Goal: Information Seeking & Learning: Learn about a topic

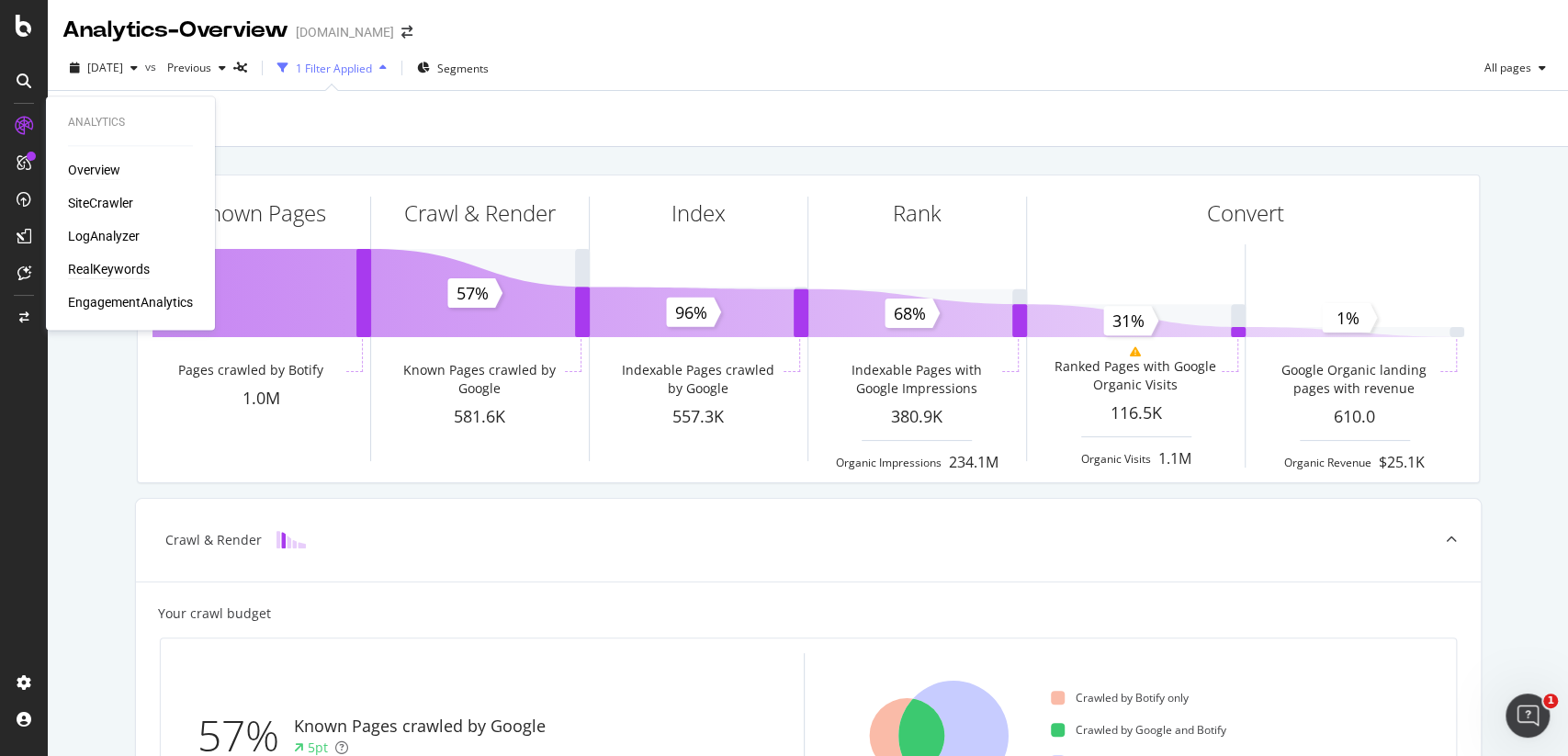
click at [108, 267] on div "RealKeywords" at bounding box center [108, 269] width 82 height 19
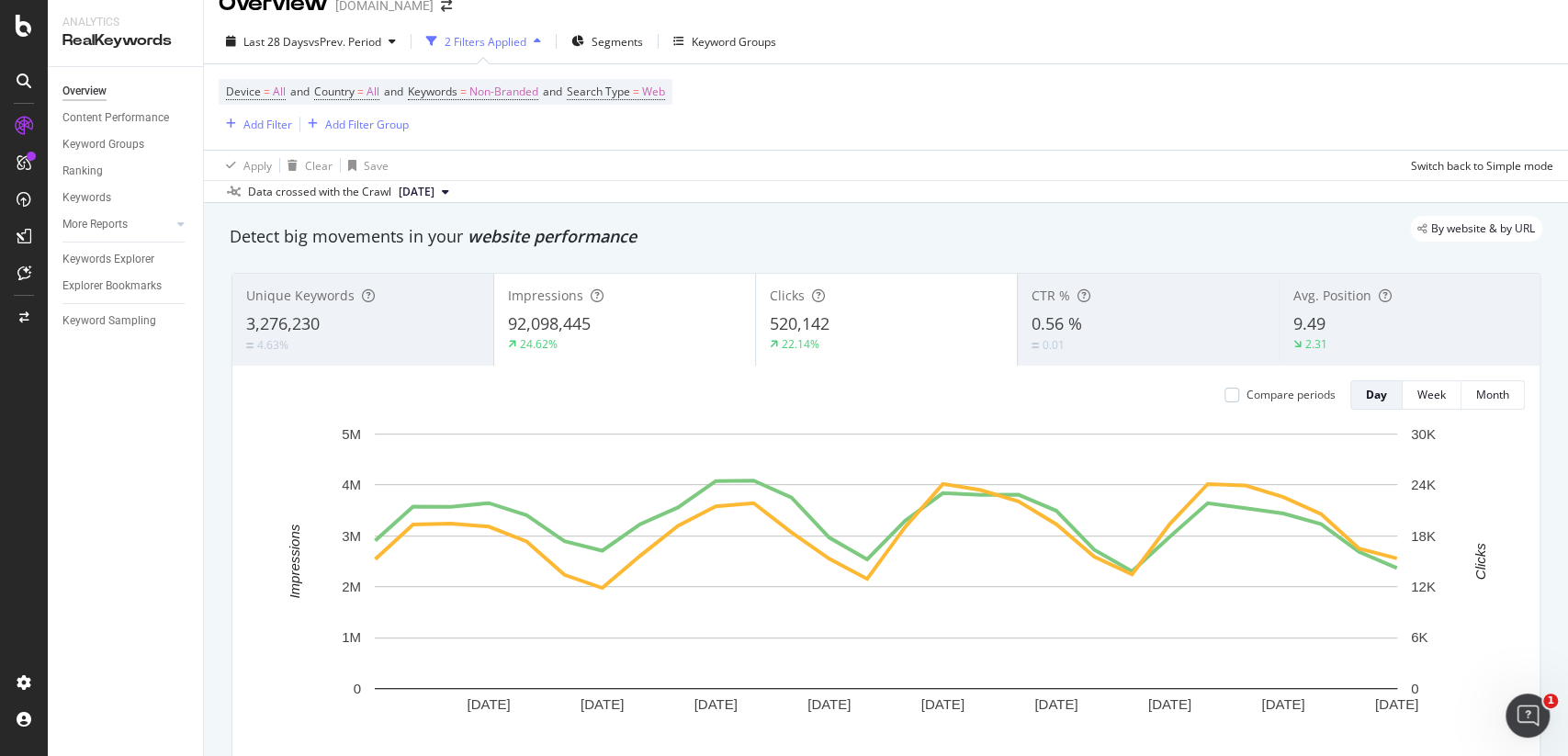
scroll to position [12, 0]
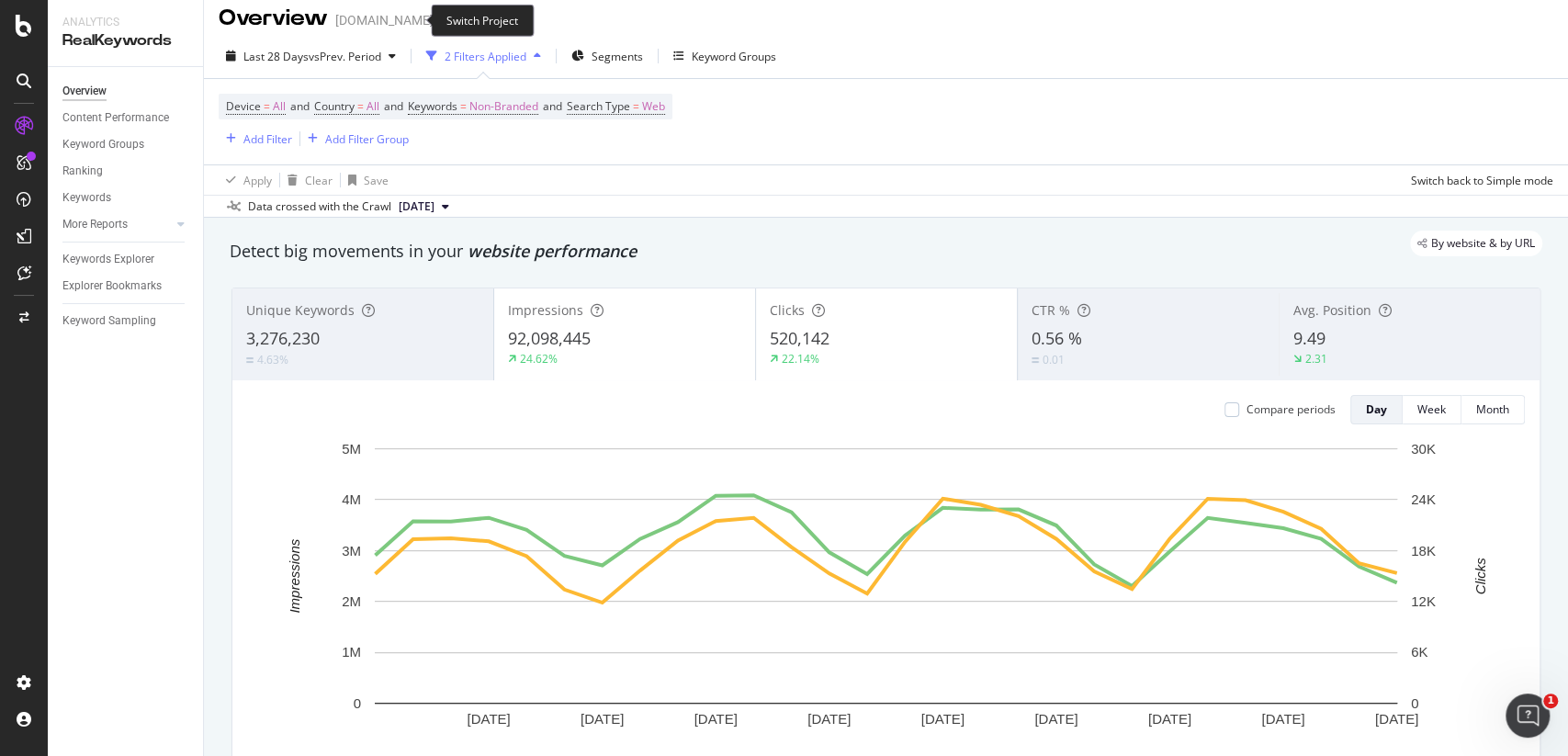
click at [441, 22] on icon "arrow-right-arrow-left" at bounding box center [446, 20] width 11 height 13
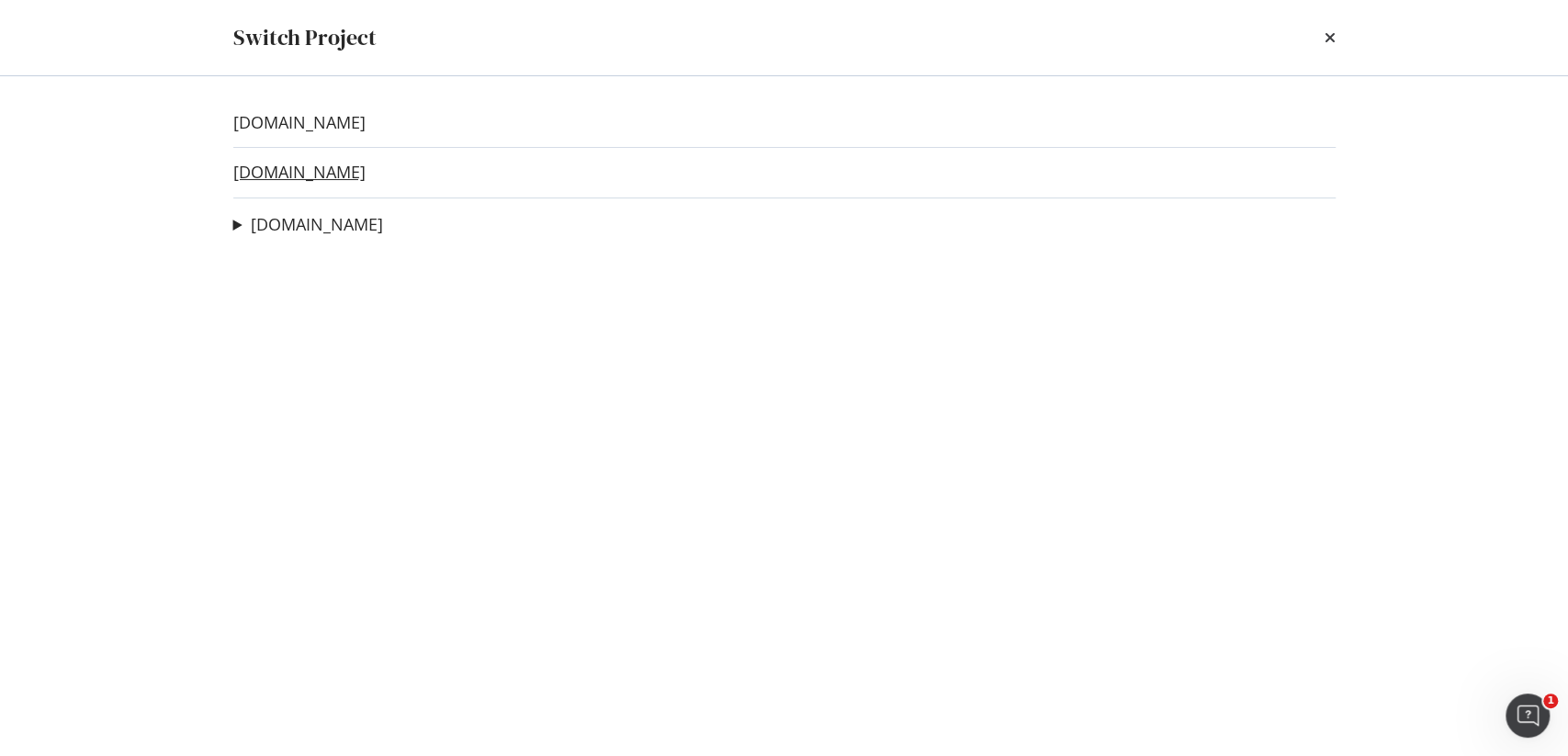
click at [290, 169] on link "[DOMAIN_NAME]" at bounding box center [300, 173] width 133 height 20
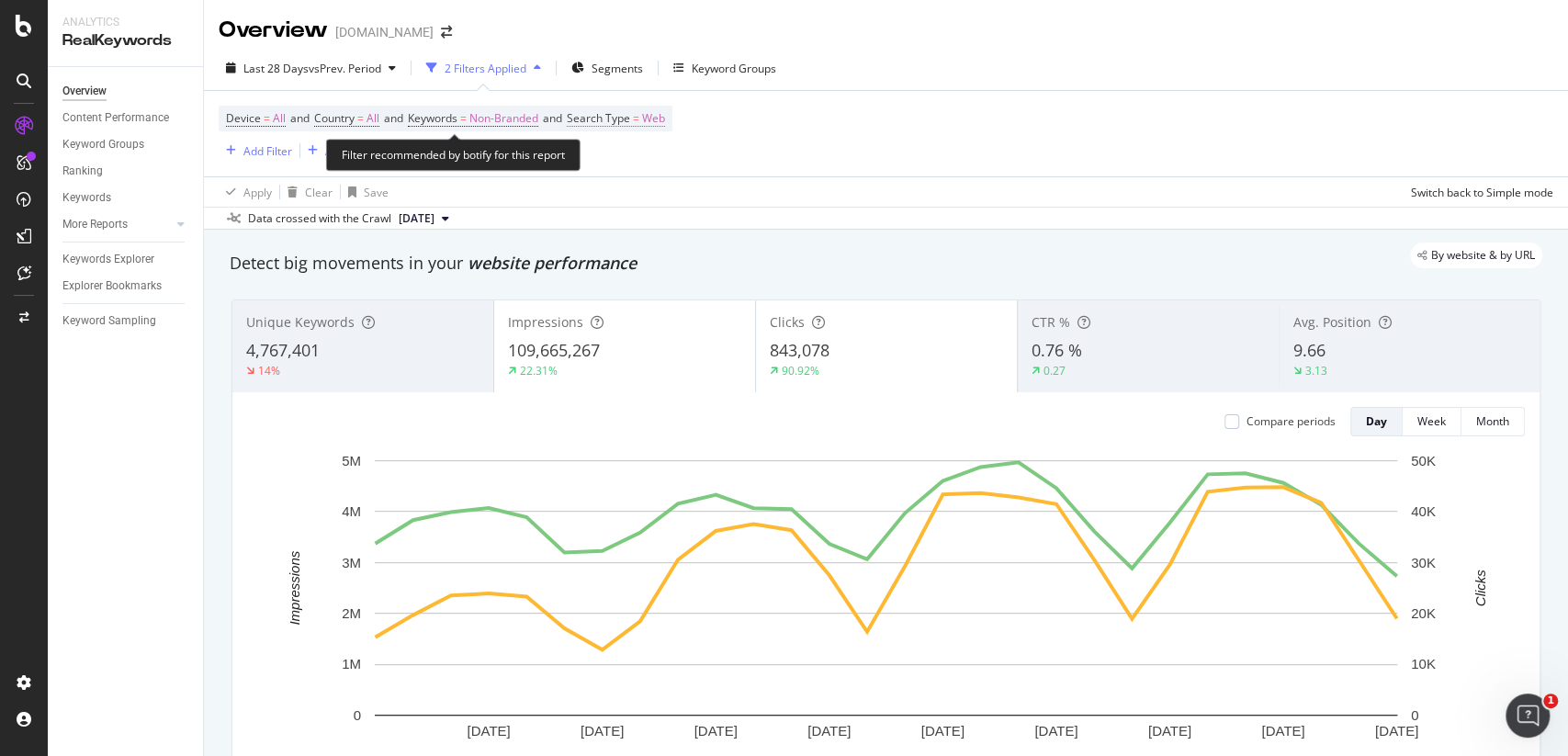
click at [630, 118] on span "Search Type" at bounding box center [598, 118] width 64 height 16
click at [627, 183] on div "Web Cancel Add filter Apply" at bounding box center [702, 179] width 232 height 92
click at [623, 167] on span "Web" at bounding box center [612, 161] width 23 height 16
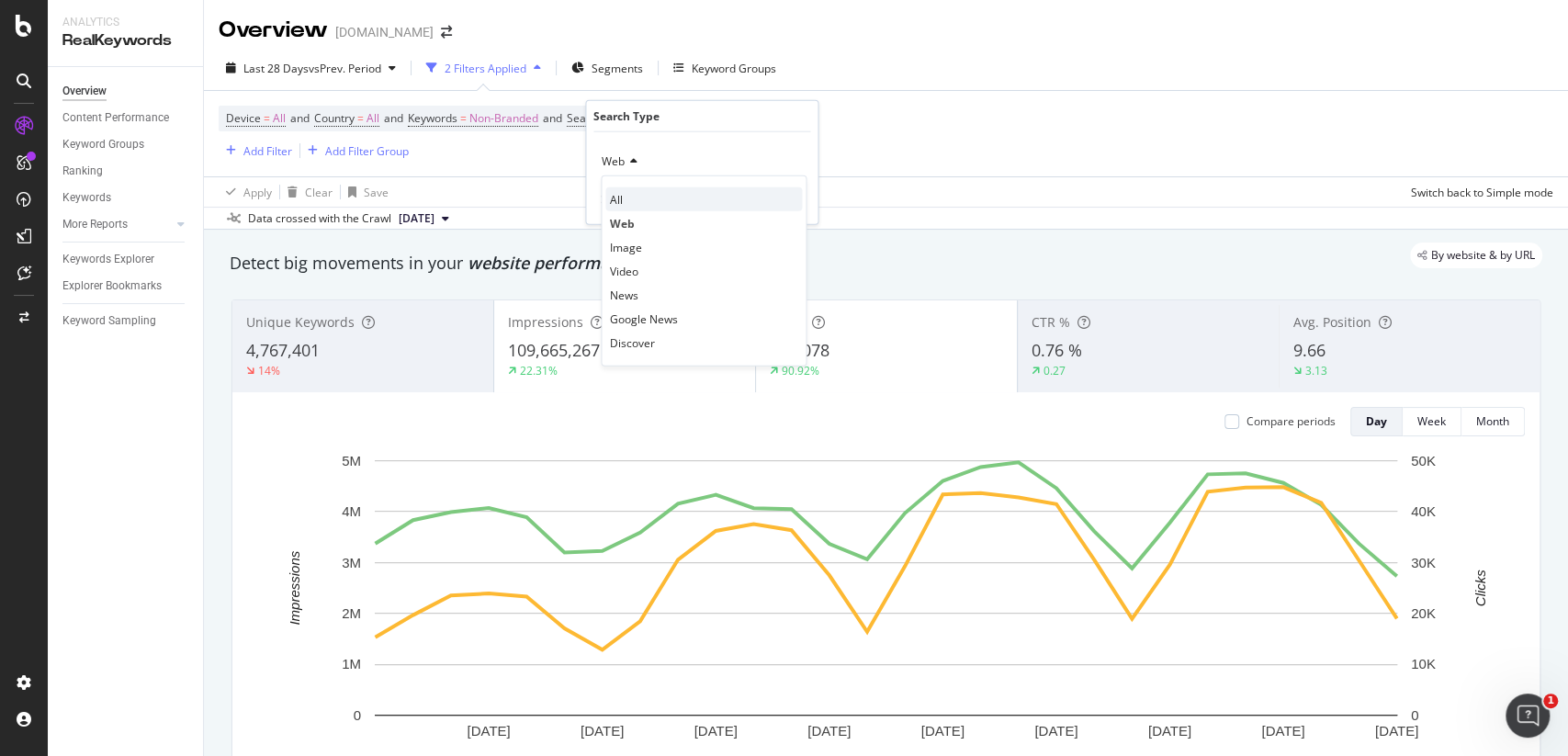
click at [625, 199] on div "All" at bounding box center [703, 199] width 196 height 24
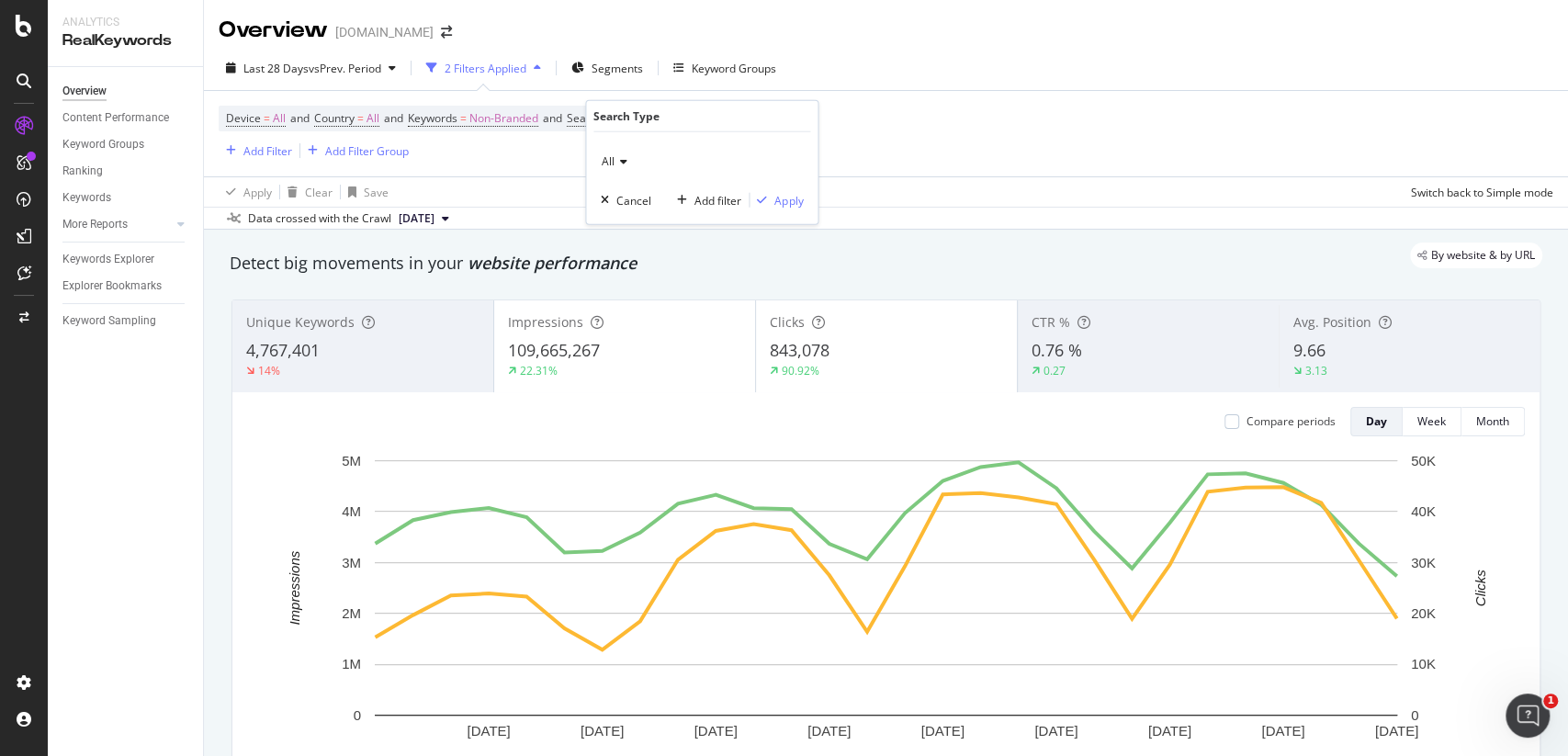
click at [785, 208] on div "All Cancel Add filter Apply" at bounding box center [702, 179] width 232 height 92
click at [785, 200] on div "Apply" at bounding box center [788, 199] width 28 height 16
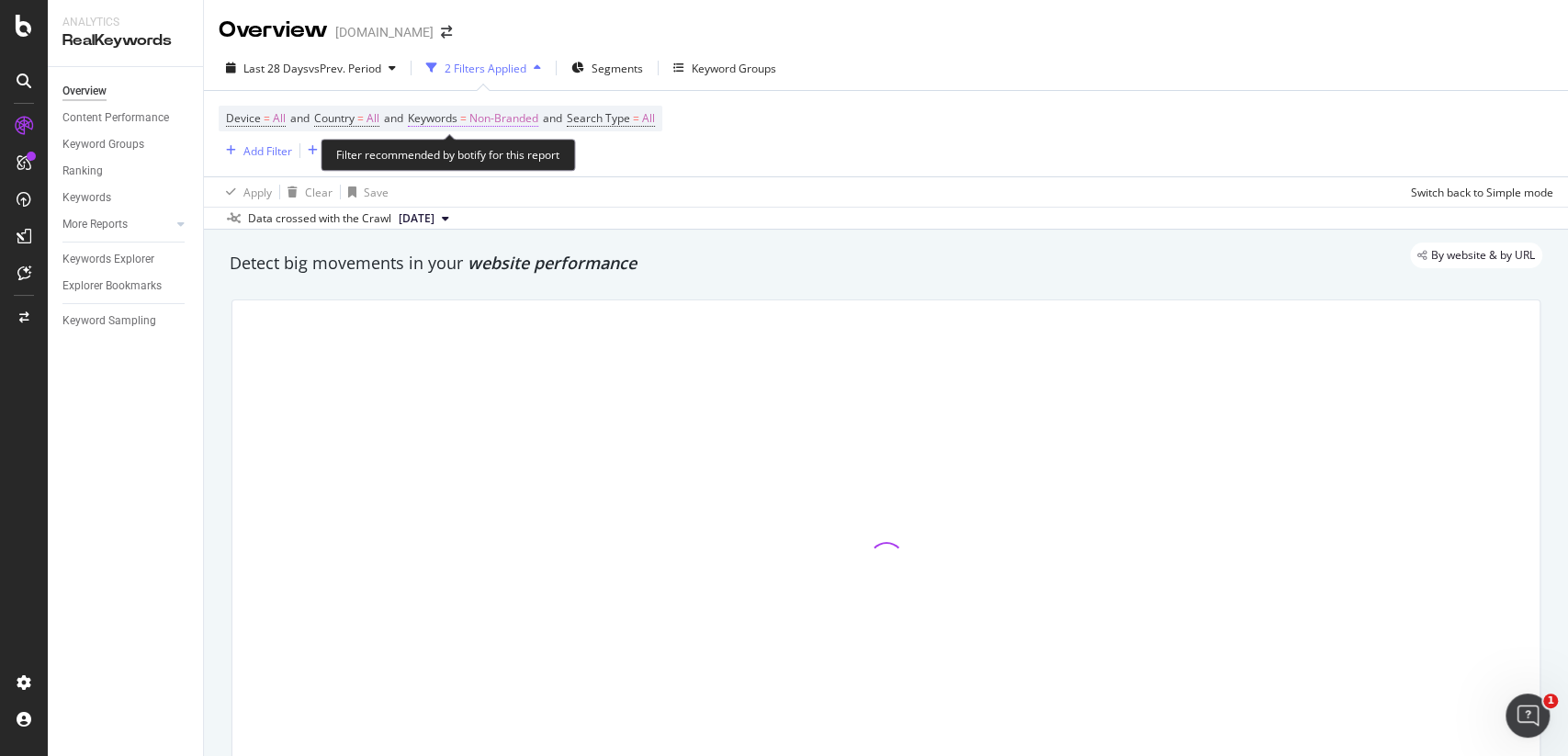
click at [504, 119] on span "Non-Branded" at bounding box center [504, 119] width 69 height 26
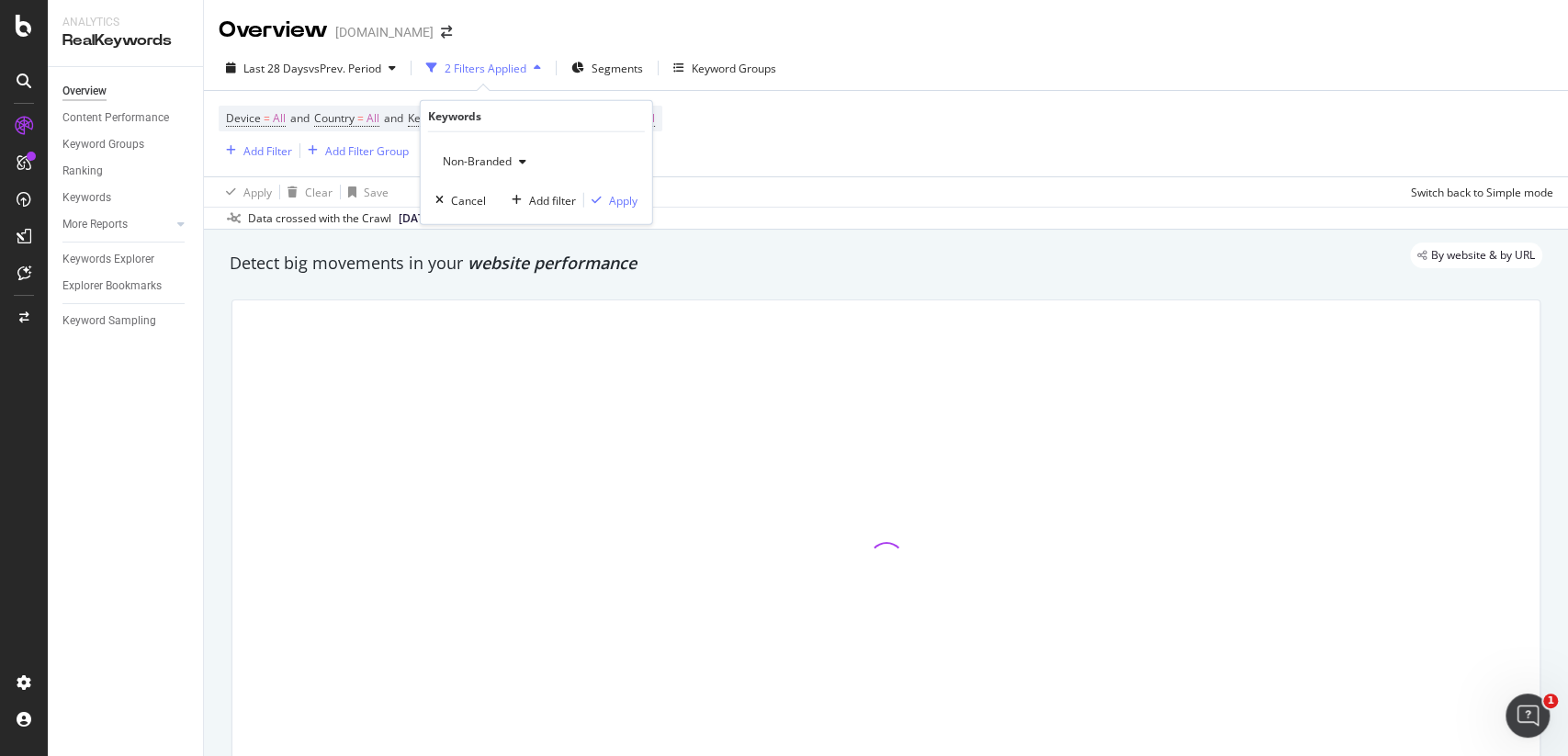
click at [499, 164] on span "Non-Branded" at bounding box center [474, 161] width 77 height 16
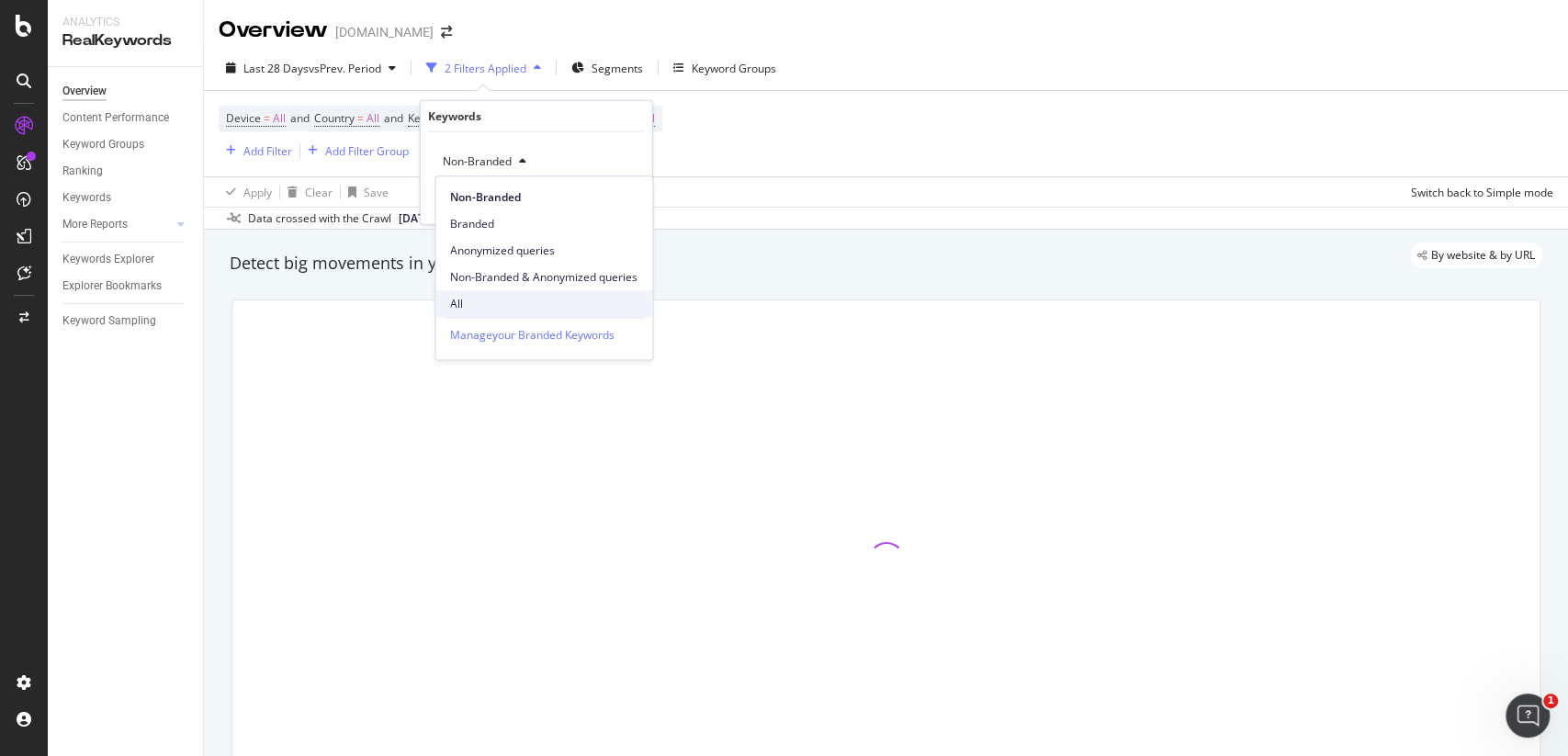
click at [472, 304] on span "All" at bounding box center [543, 303] width 188 height 17
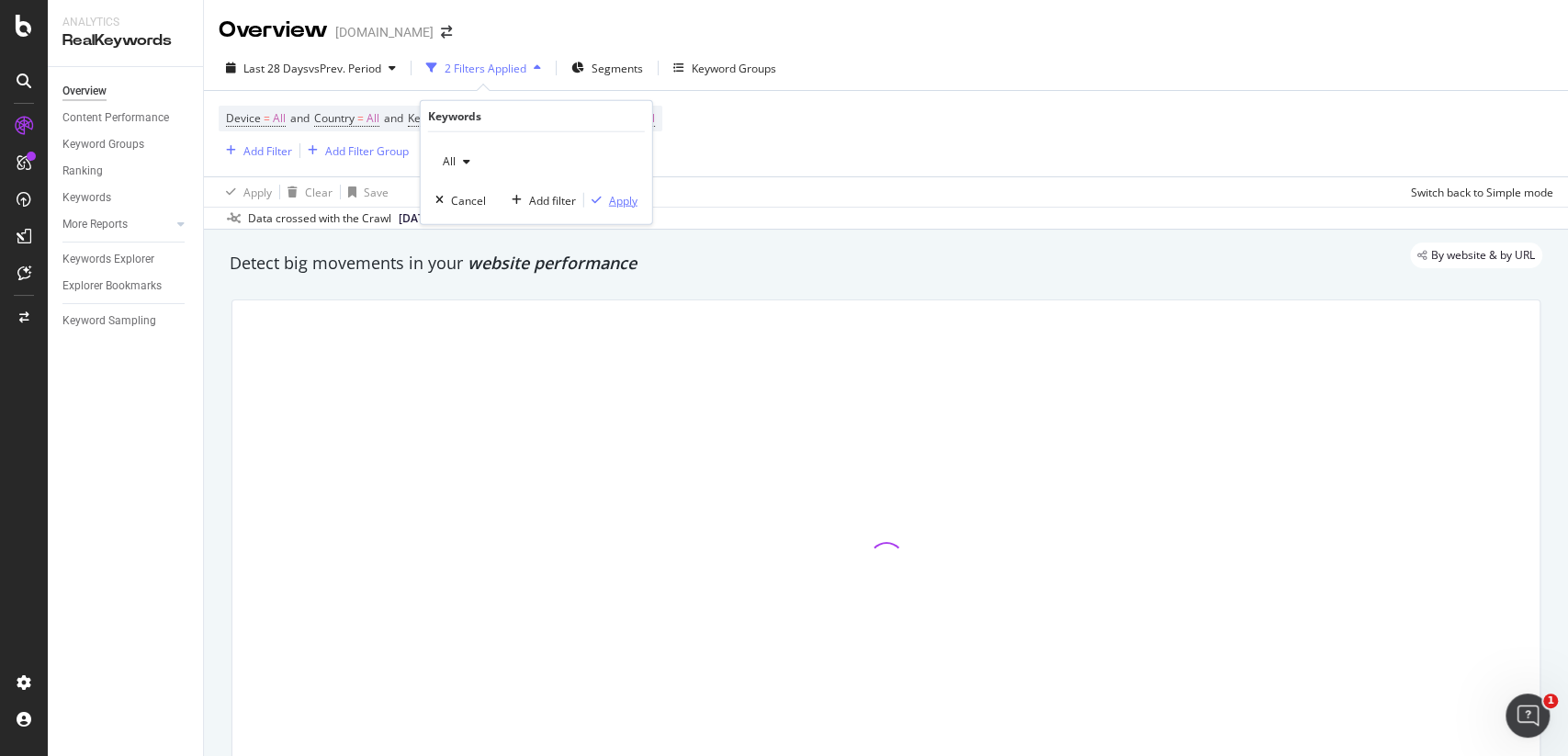
click at [613, 205] on div "Apply" at bounding box center [623, 199] width 28 height 16
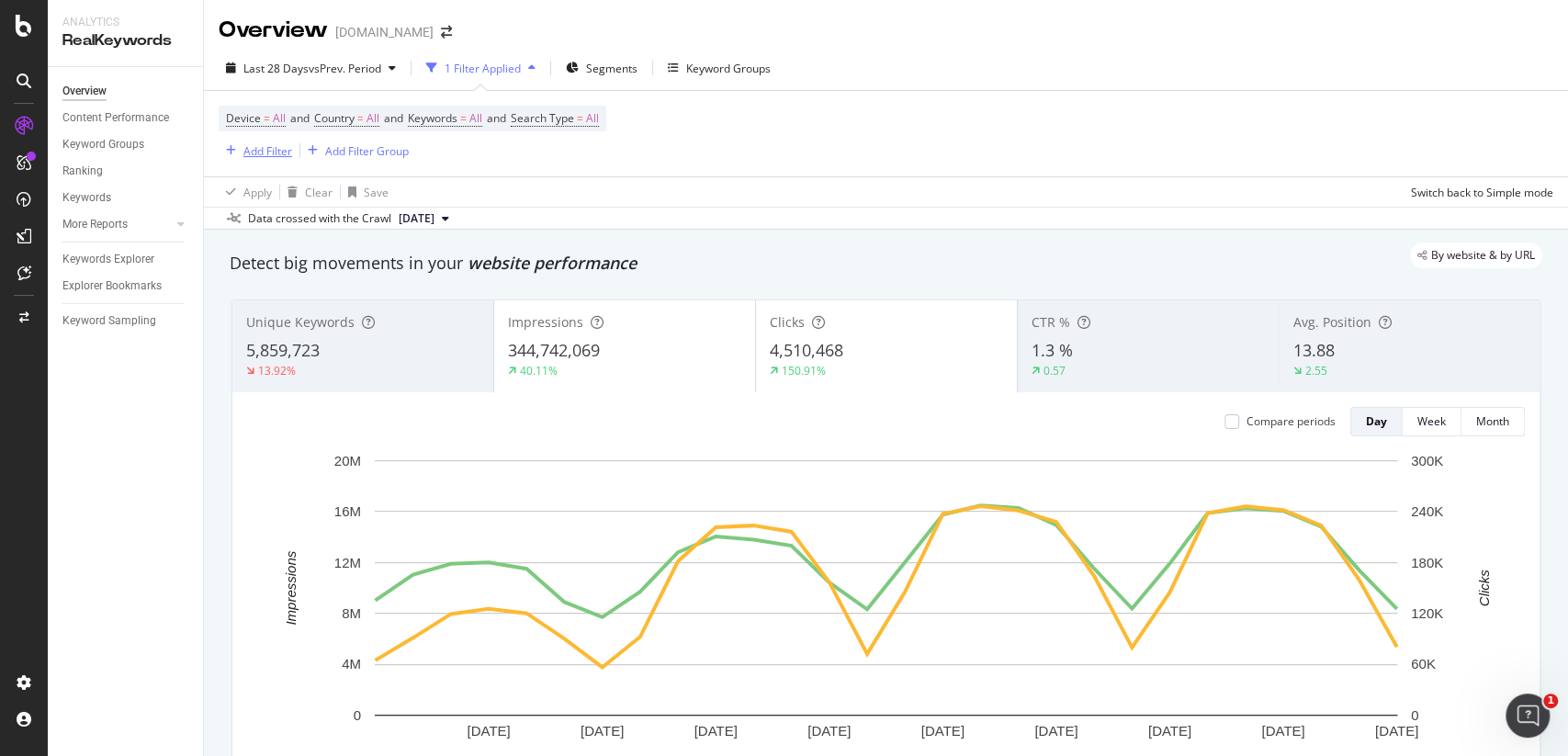
click at [256, 148] on div "Add Filter" at bounding box center [268, 151] width 49 height 16
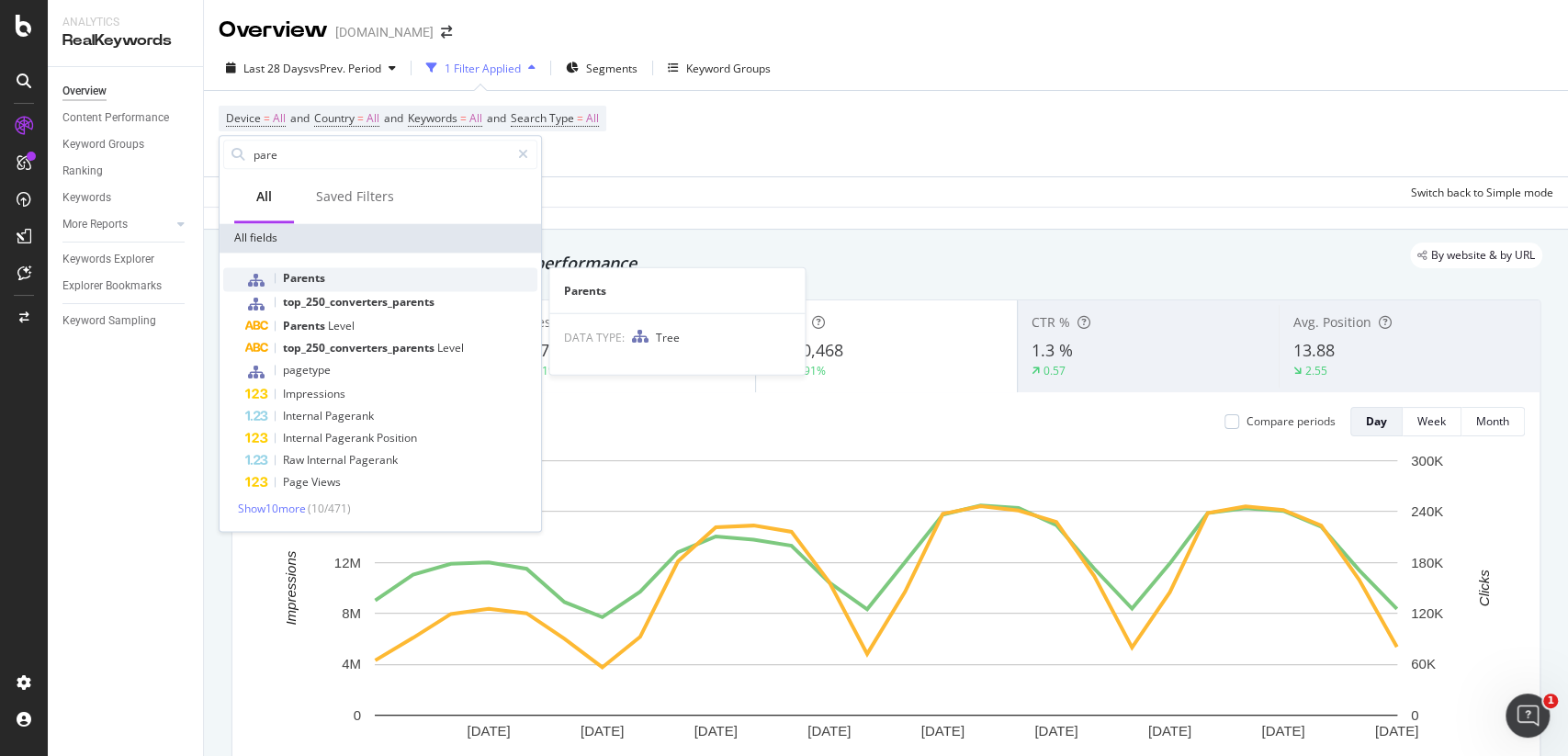
type input "pare"
click at [318, 279] on span "Parents" at bounding box center [304, 278] width 42 height 16
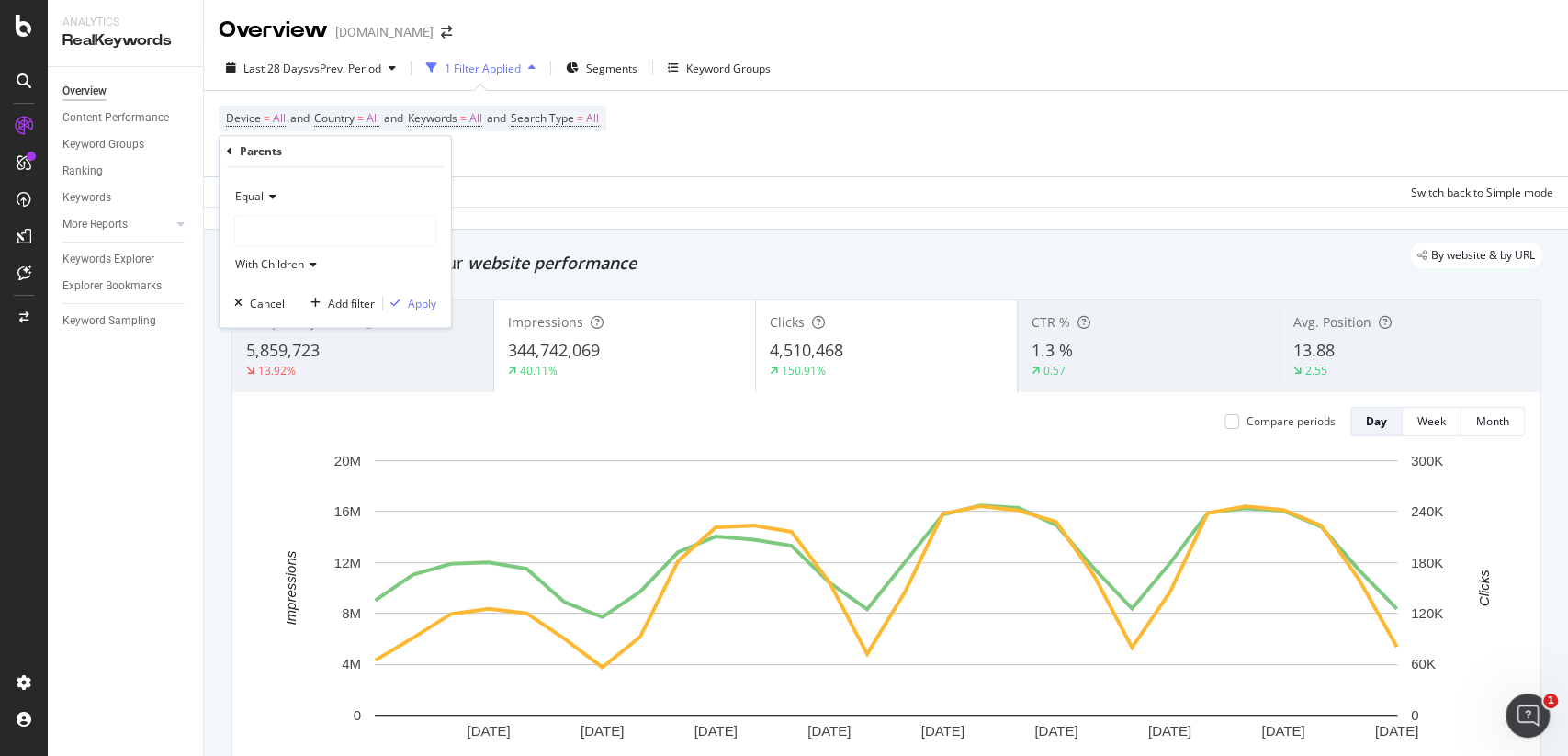
click at [329, 234] on div at bounding box center [335, 231] width 200 height 29
click at [263, 198] on icon at bounding box center [269, 195] width 13 height 11
click at [273, 261] on span "Not Equal" at bounding box center [268, 258] width 49 height 16
click at [301, 228] on div at bounding box center [335, 231] width 200 height 29
click at [310, 268] on span "714,263 URLS" at bounding box center [348, 269] width 76 height 16
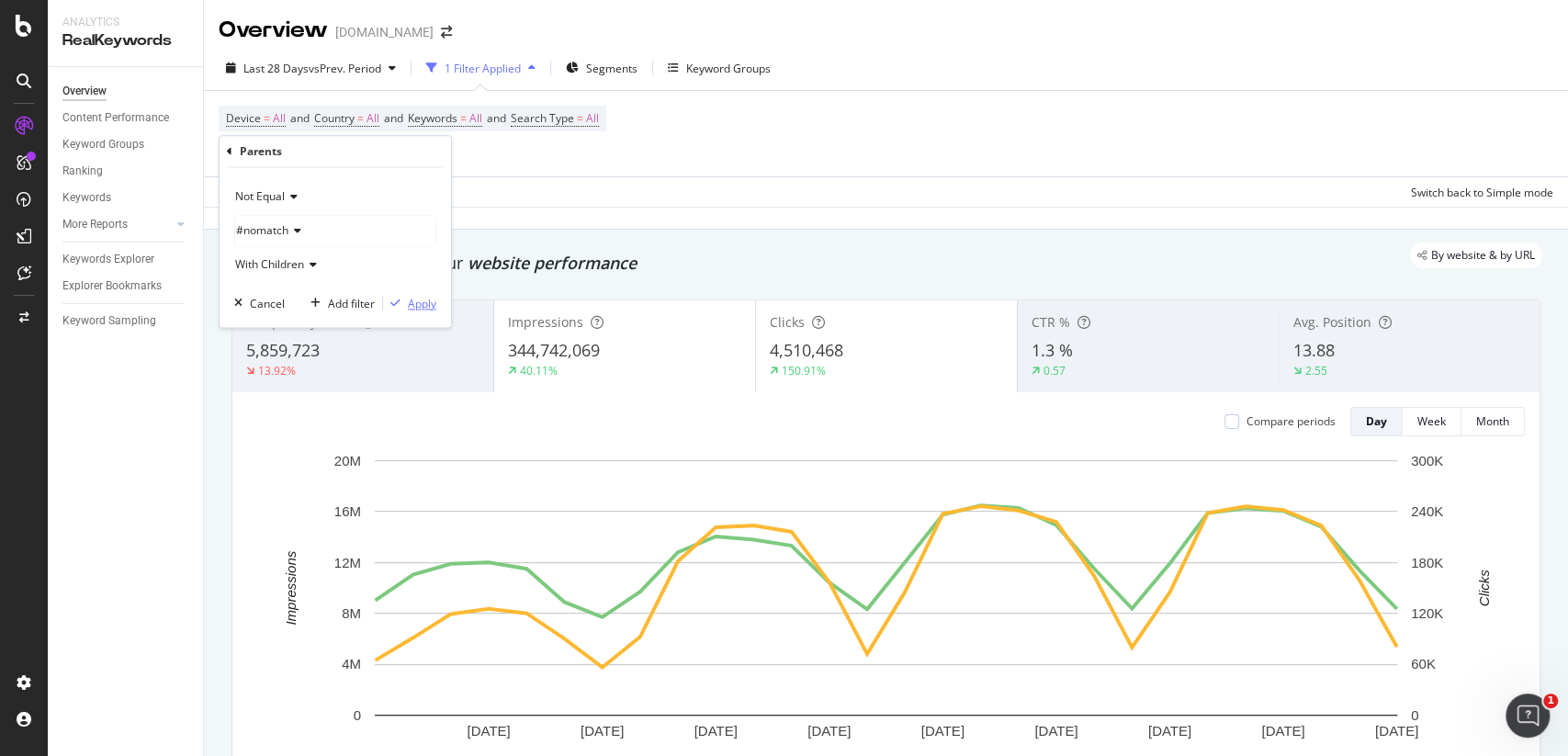
click at [428, 302] on div "Apply" at bounding box center [421, 303] width 28 height 16
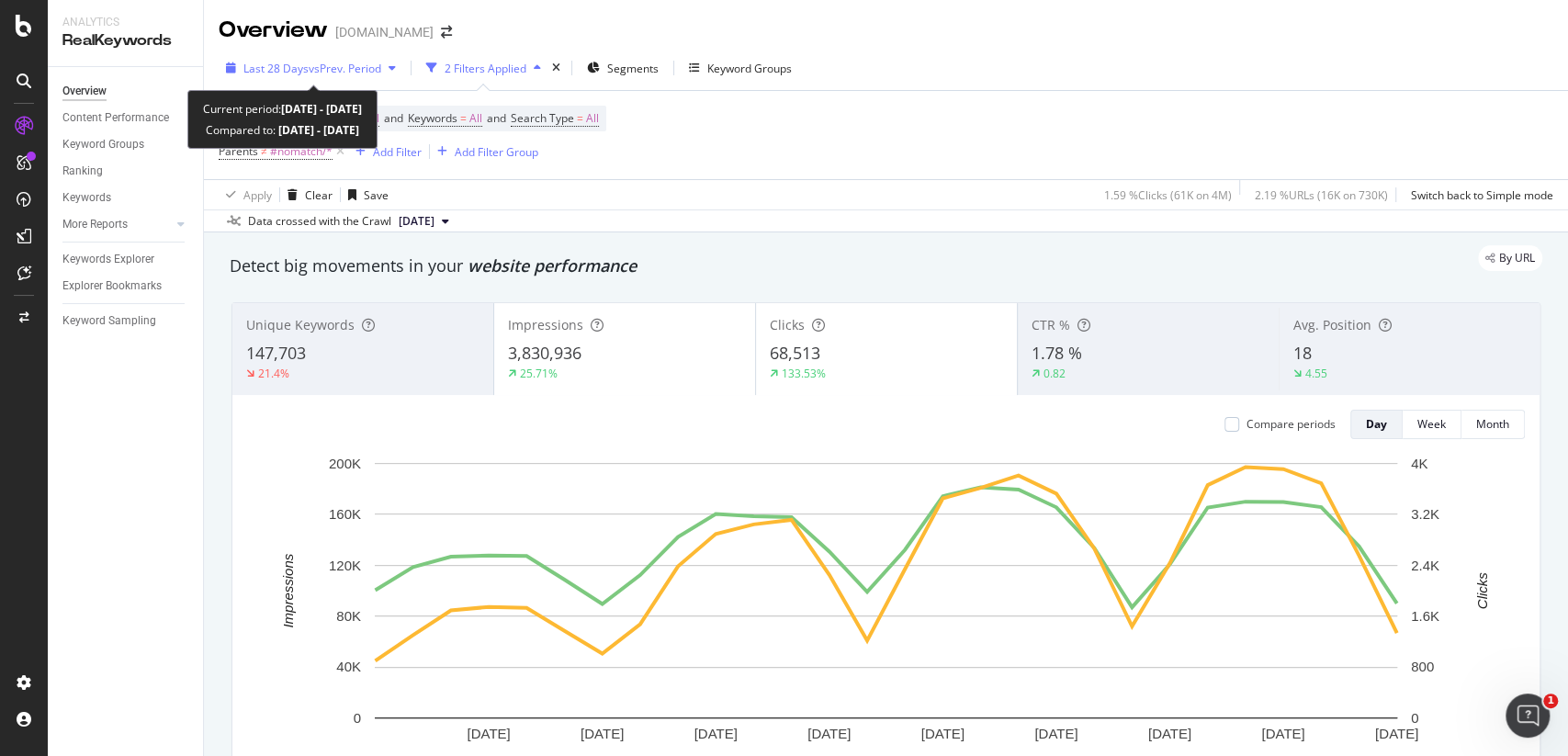
click at [260, 71] on span "Last 28 Days" at bounding box center [276, 69] width 65 height 16
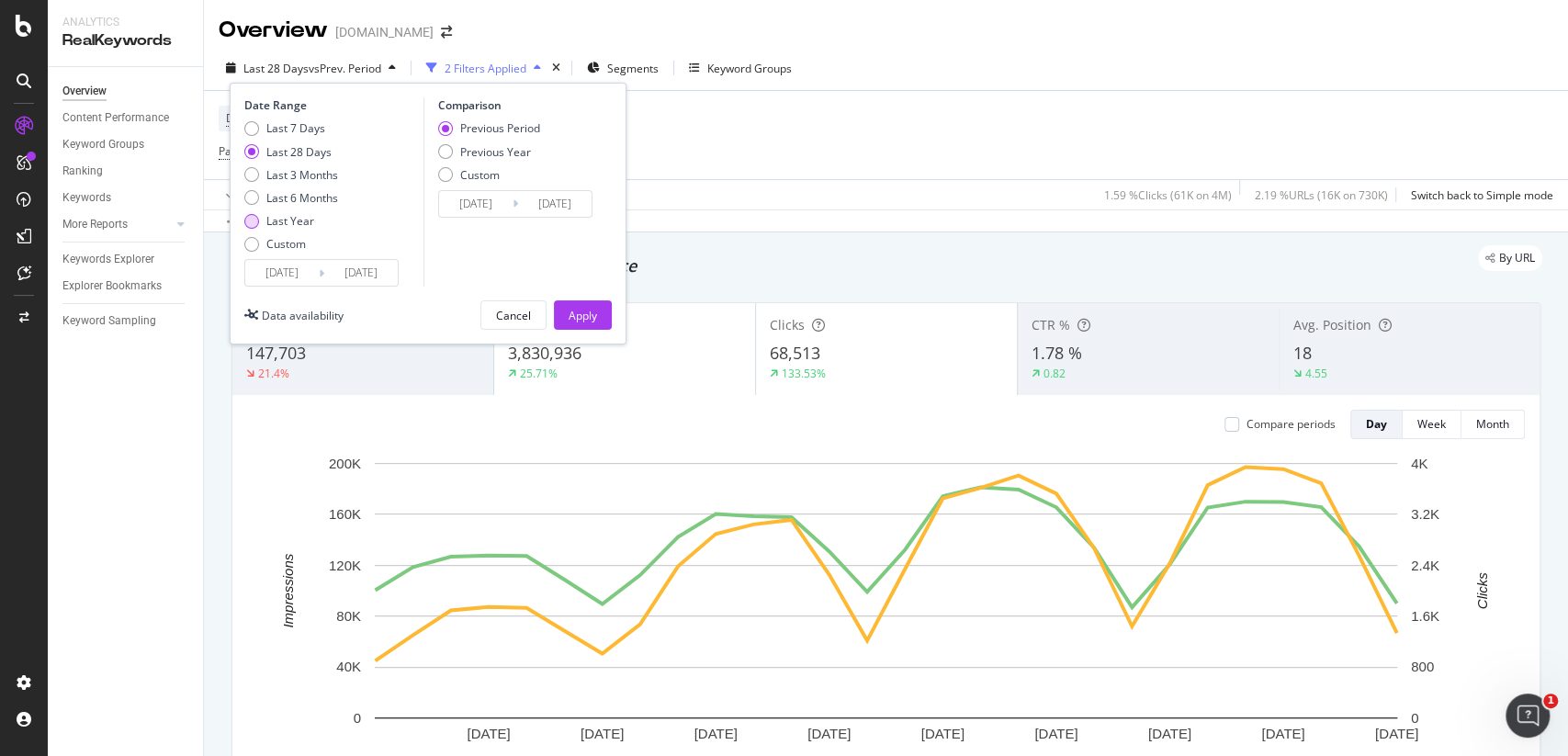
click at [300, 227] on div "Last Year" at bounding box center [290, 221] width 48 height 16
type input "[DATE]"
click at [574, 324] on div "Apply" at bounding box center [583, 315] width 28 height 27
